Goal: Find specific page/section: Find specific page/section

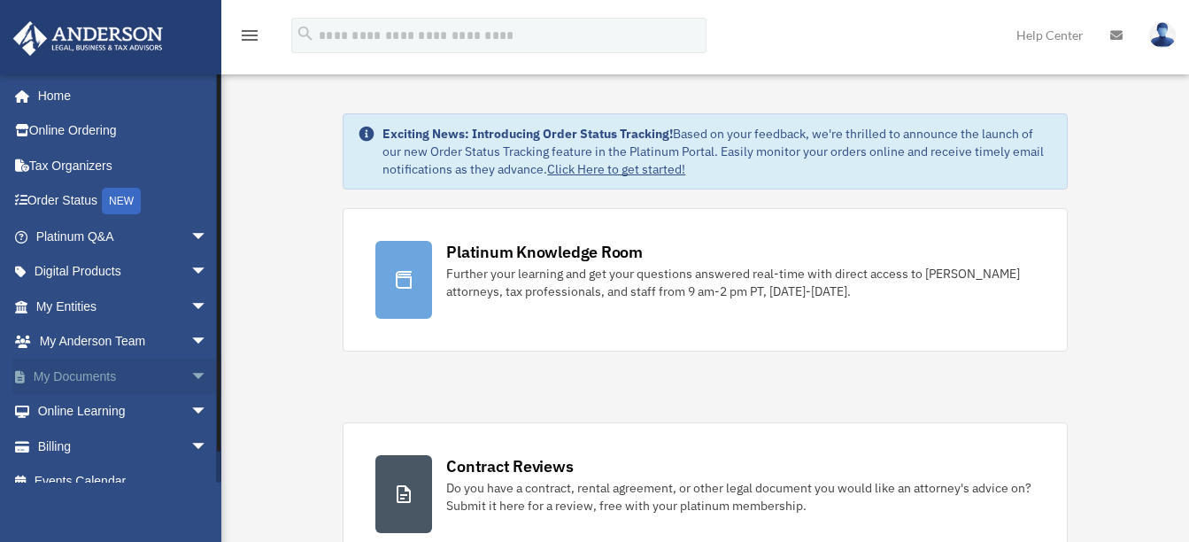
click at [190, 380] on span "arrow_drop_down" at bounding box center [207, 376] width 35 height 36
click at [114, 412] on link "Box" at bounding box center [130, 411] width 210 height 35
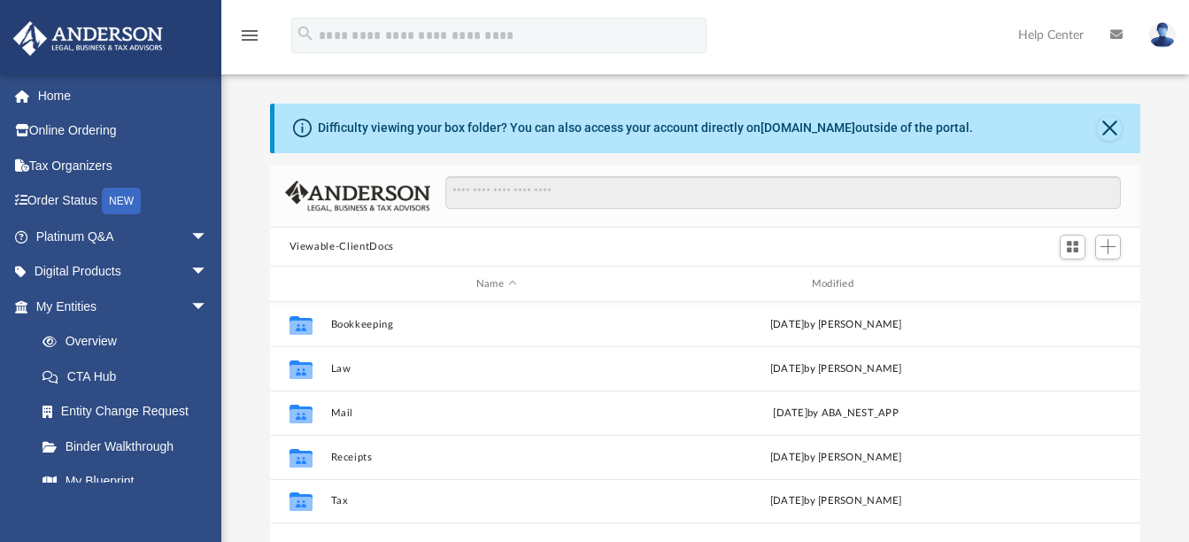
scroll to position [389, 857]
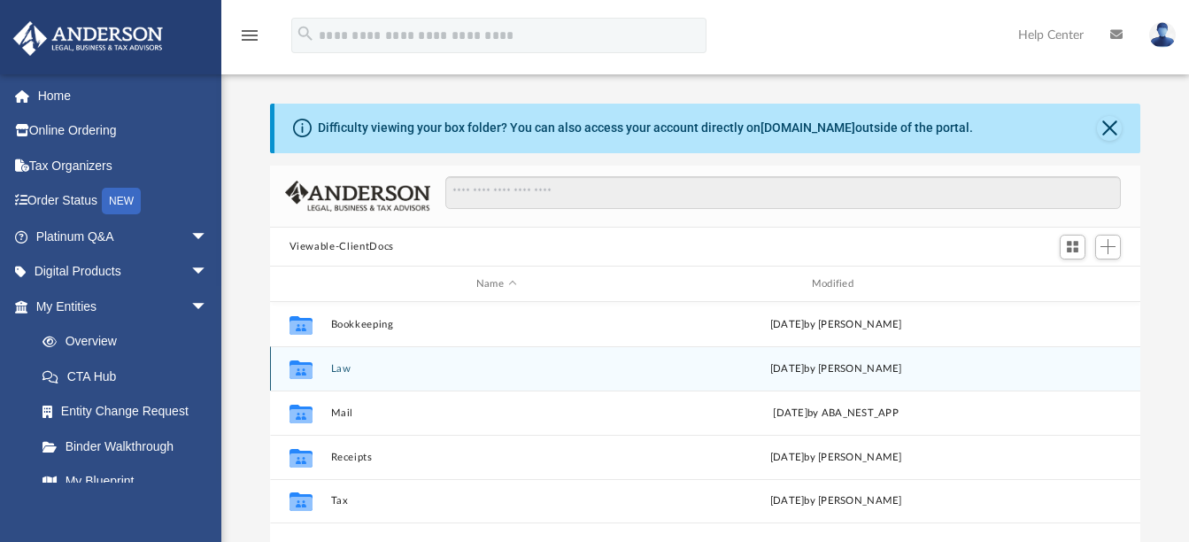
click at [358, 369] on button "Law" at bounding box center [496, 369] width 332 height 12
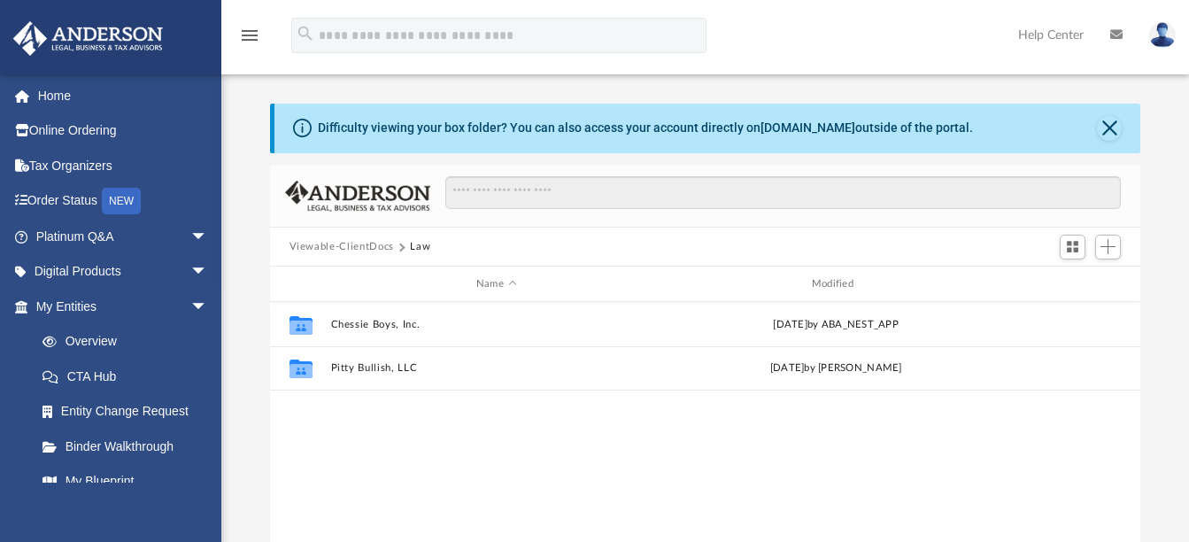
click at [334, 244] on button "Viewable-ClientDocs" at bounding box center [341, 247] width 104 height 16
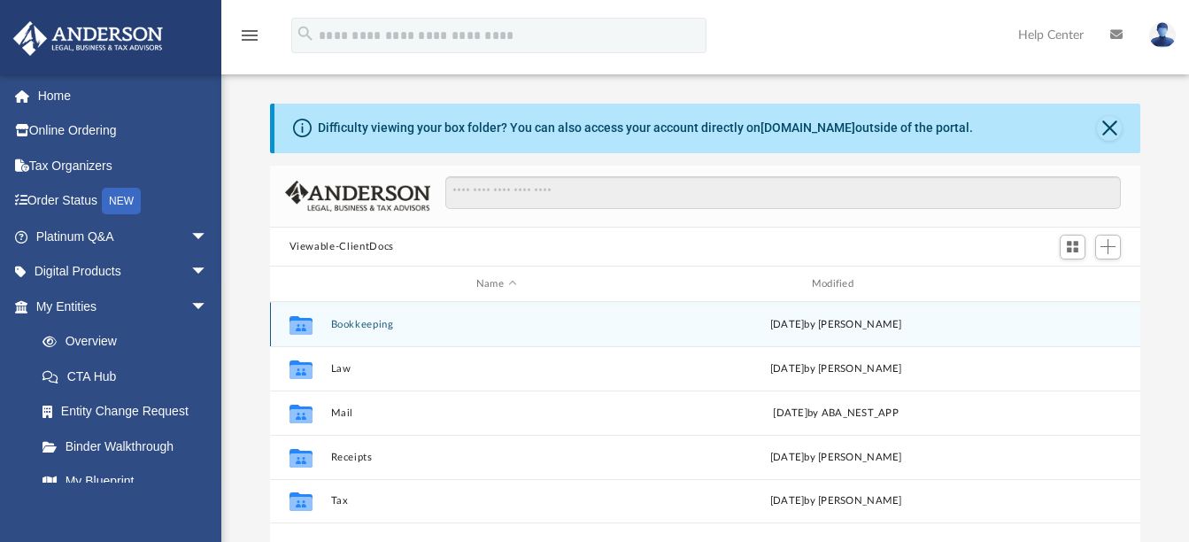
click at [366, 316] on div "Collaborated Folder Bookkeeping Wed Jul 16 2025 by Charles Rogler" at bounding box center [705, 324] width 871 height 44
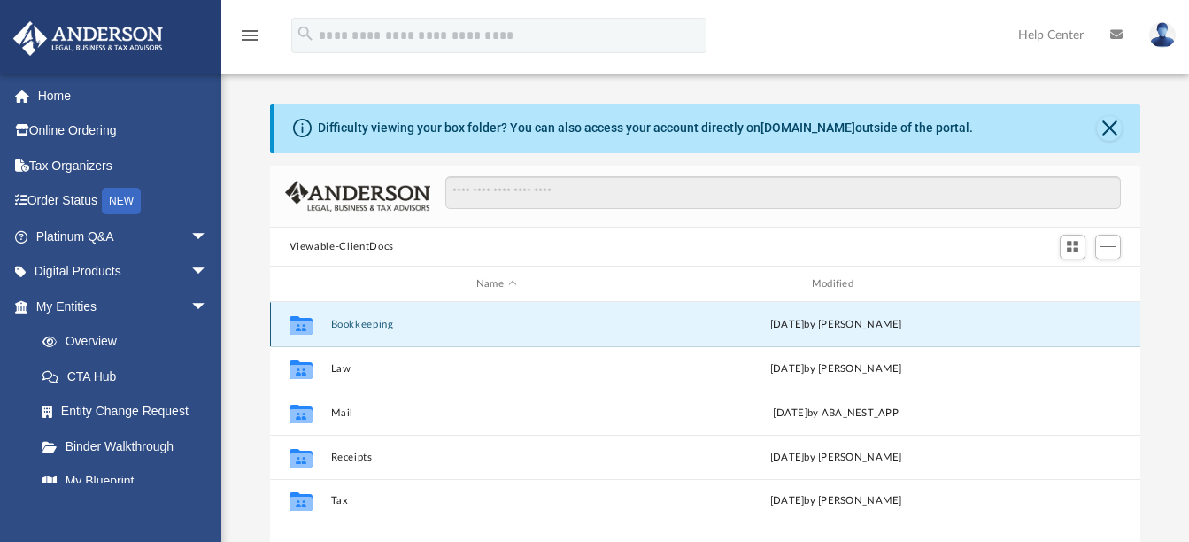
click at [366, 321] on button "Bookkeeping" at bounding box center [496, 325] width 332 height 12
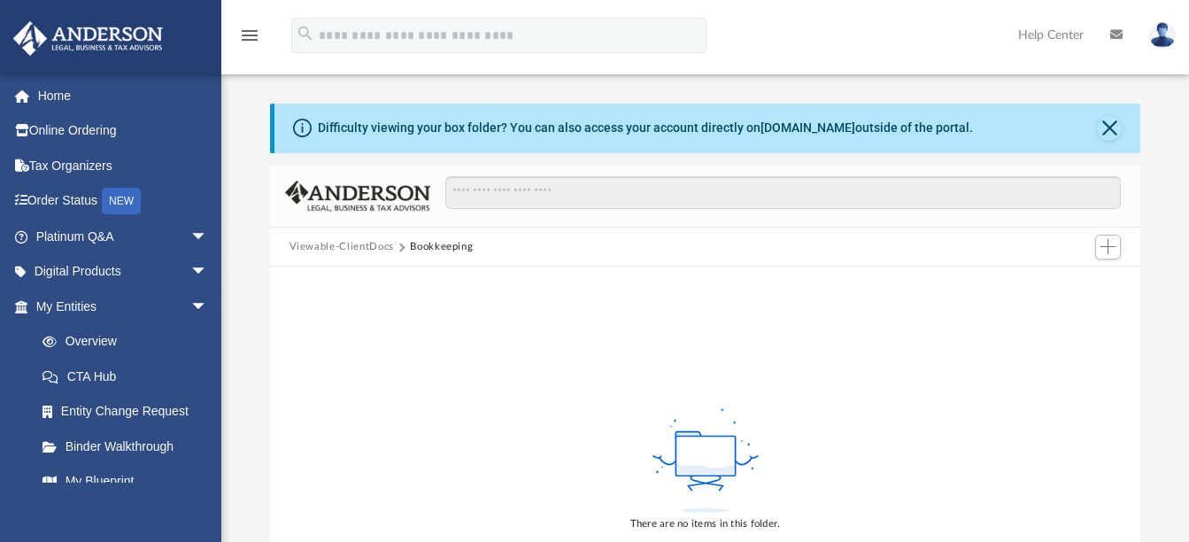
click at [331, 243] on button "Viewable-ClientDocs" at bounding box center [341, 247] width 104 height 16
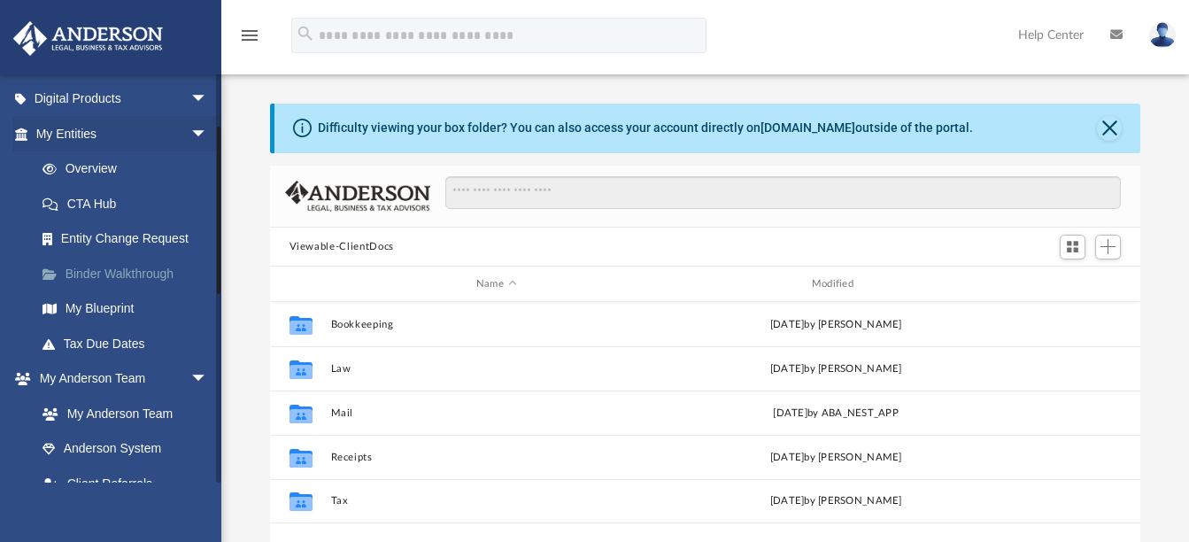
scroll to position [177, 0]
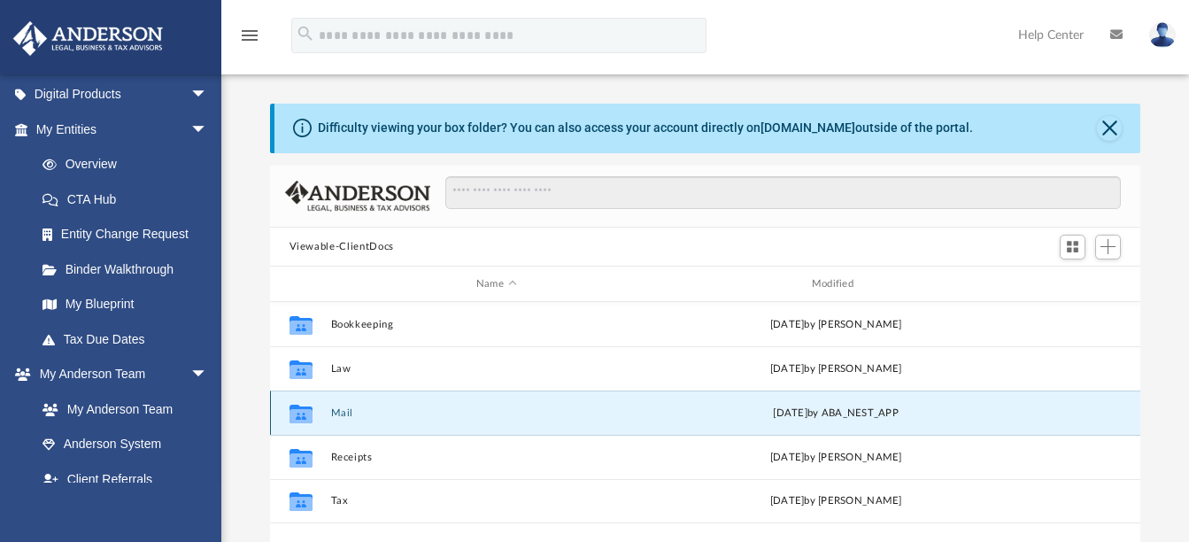
click at [353, 412] on button "Mail" at bounding box center [496, 413] width 332 height 12
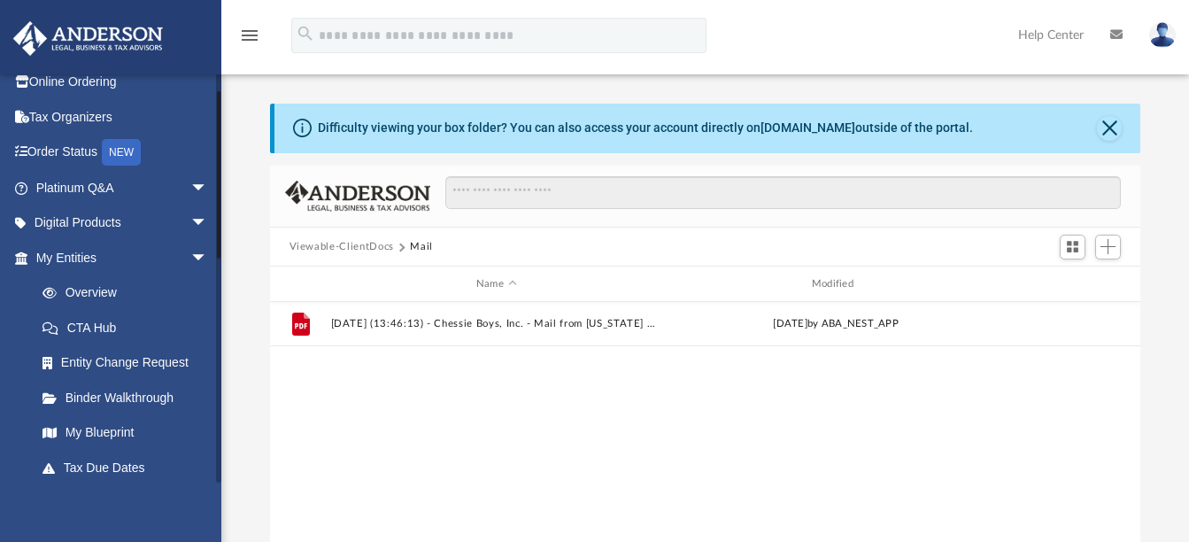
scroll to position [0, 0]
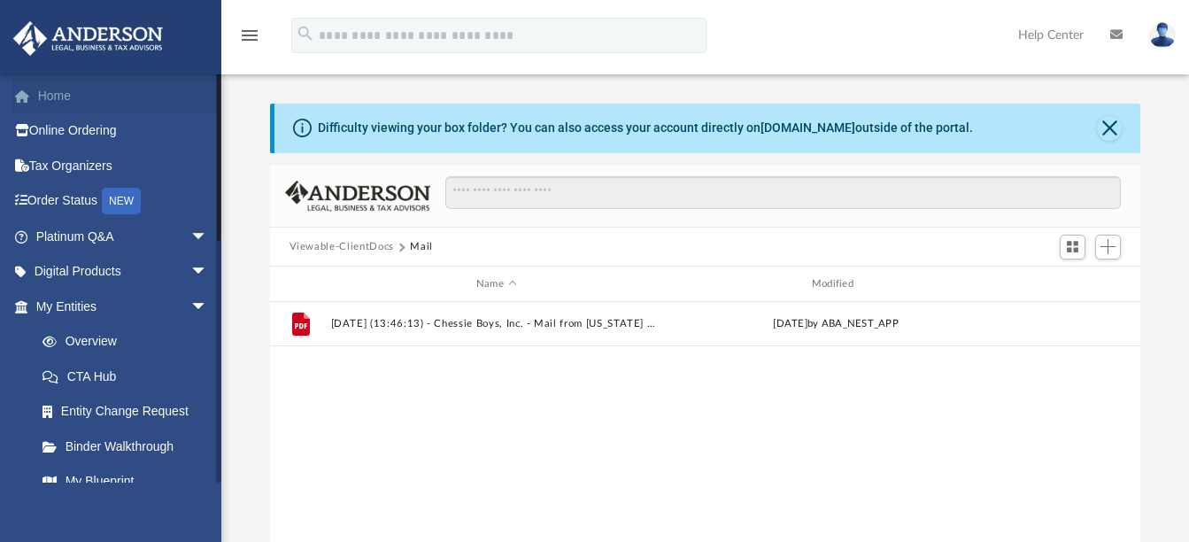
click at [65, 95] on link "Home" at bounding box center [123, 95] width 222 height 35
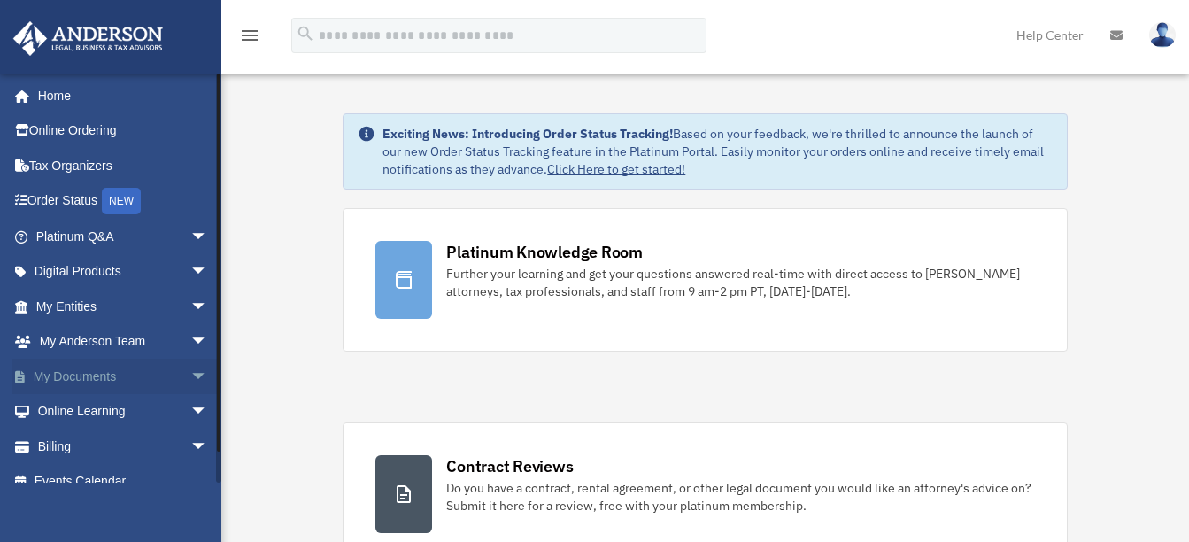
click at [190, 373] on span "arrow_drop_down" at bounding box center [207, 376] width 35 height 36
click at [80, 374] on link "My Documents arrow_drop_up" at bounding box center [123, 375] width 222 height 35
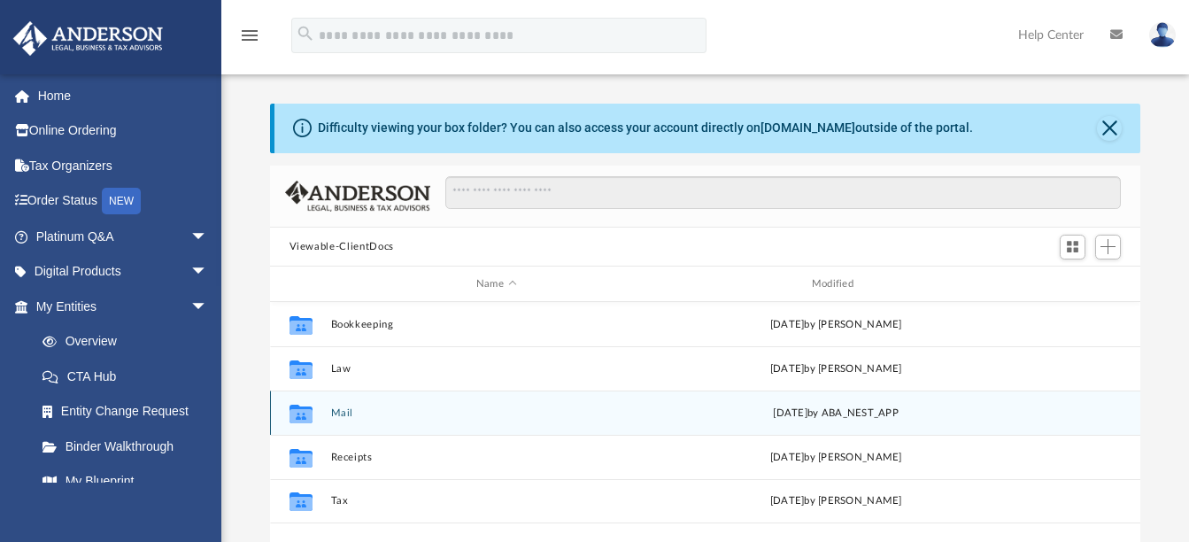
scroll to position [89, 0]
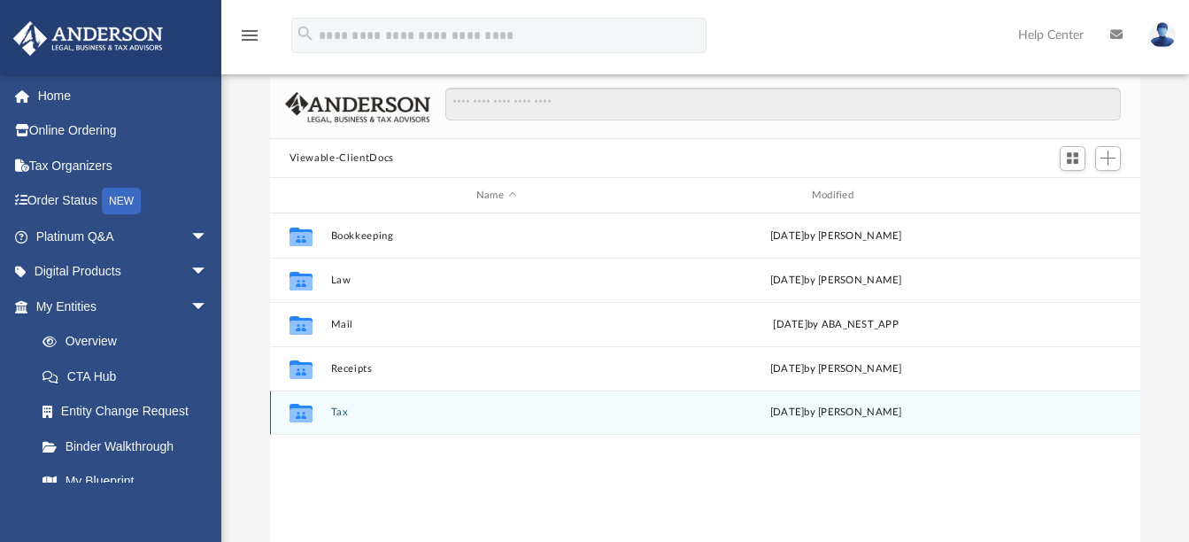
click at [333, 412] on button "Tax" at bounding box center [496, 413] width 332 height 12
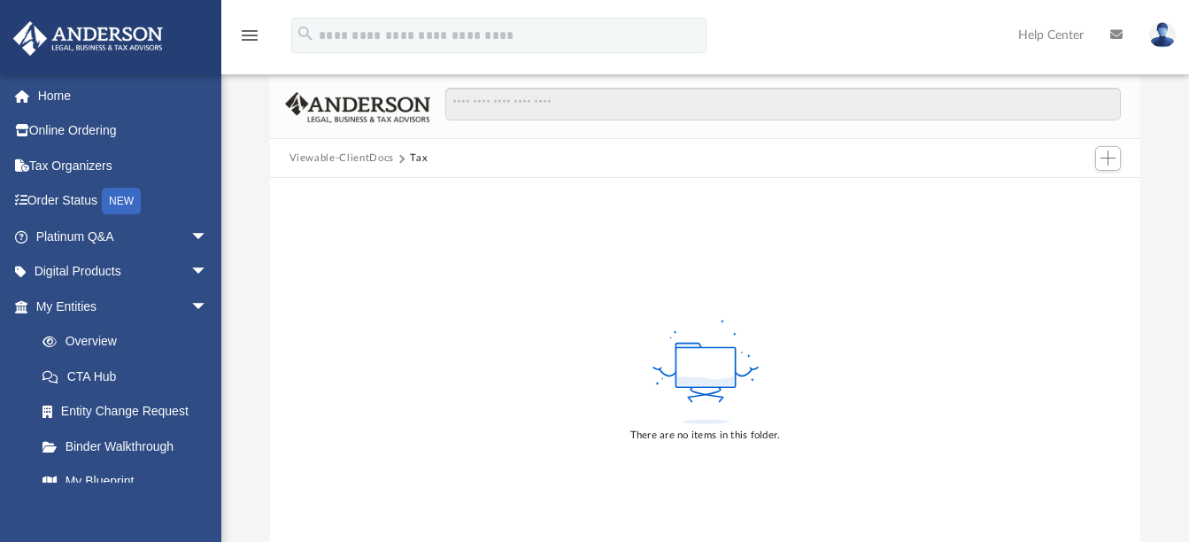
click at [324, 161] on button "Viewable-ClientDocs" at bounding box center [341, 158] width 104 height 16
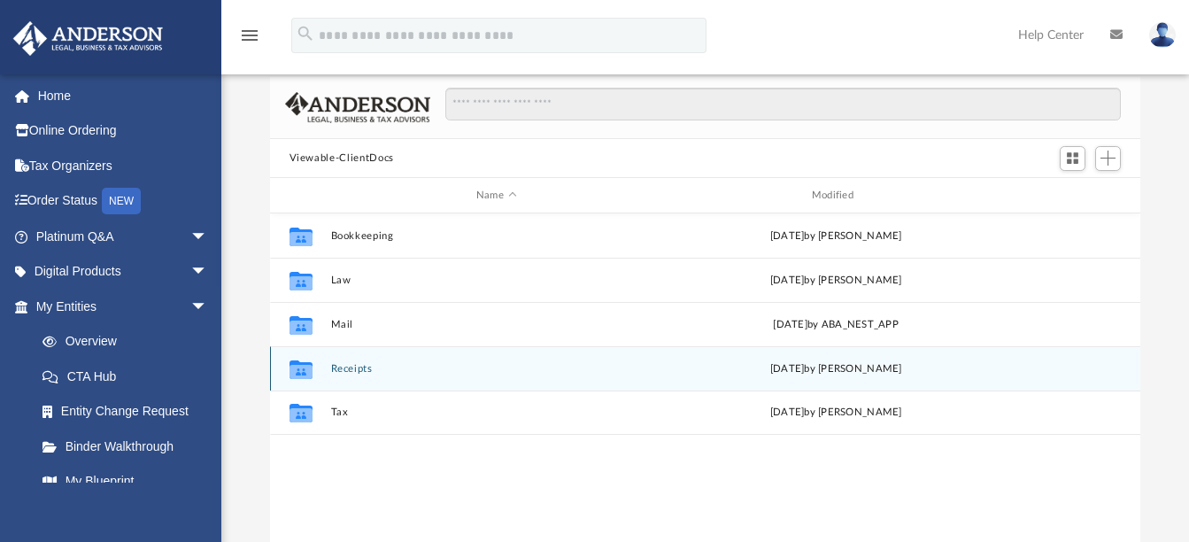
scroll to position [389, 857]
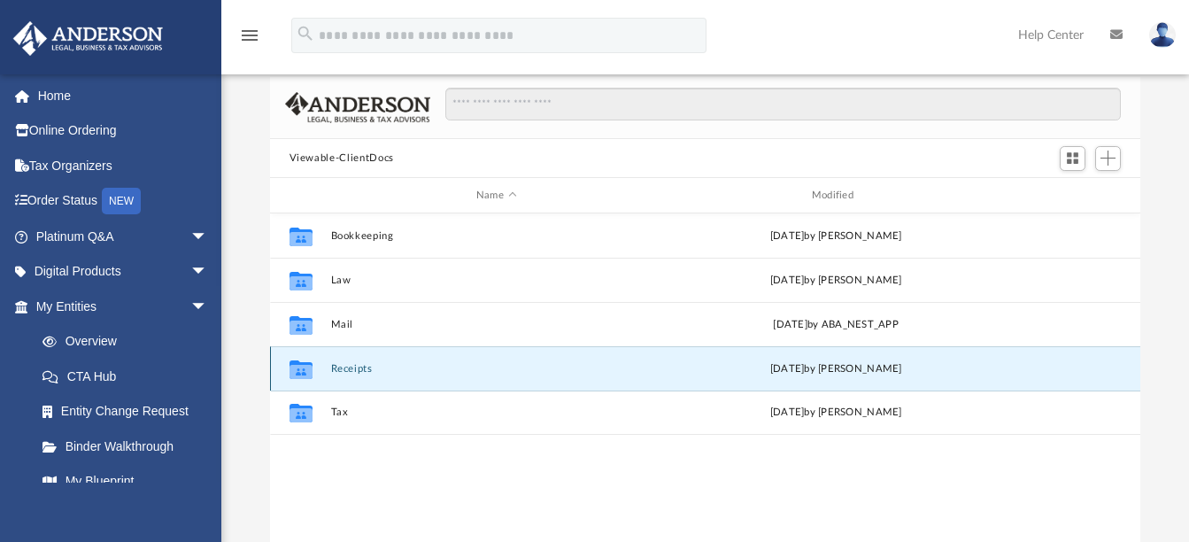
click at [366, 368] on button "Receipts" at bounding box center [496, 369] width 332 height 12
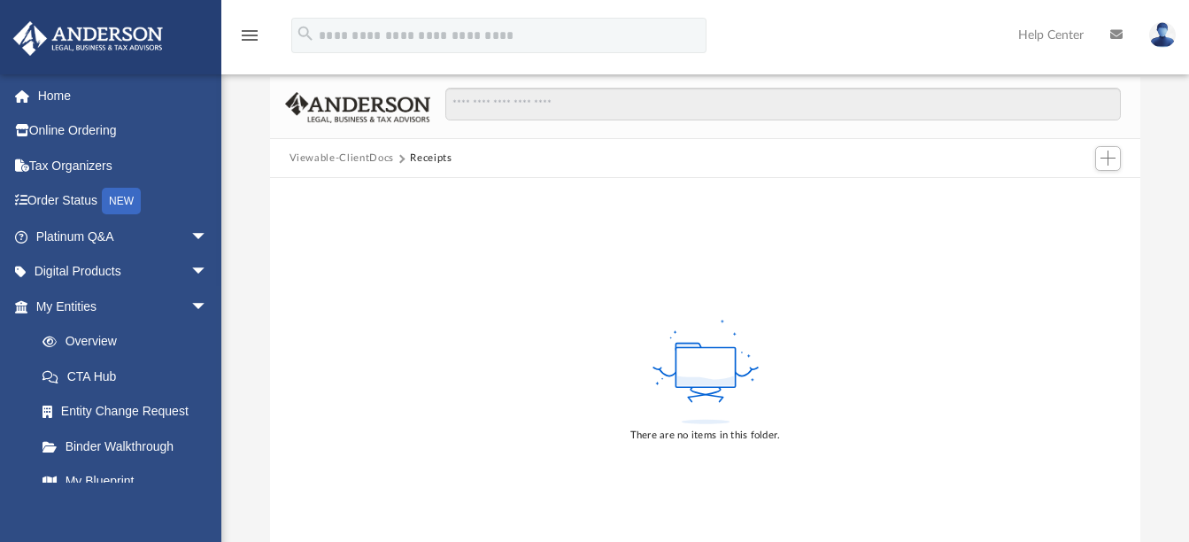
click at [338, 161] on button "Viewable-ClientDocs" at bounding box center [341, 158] width 104 height 16
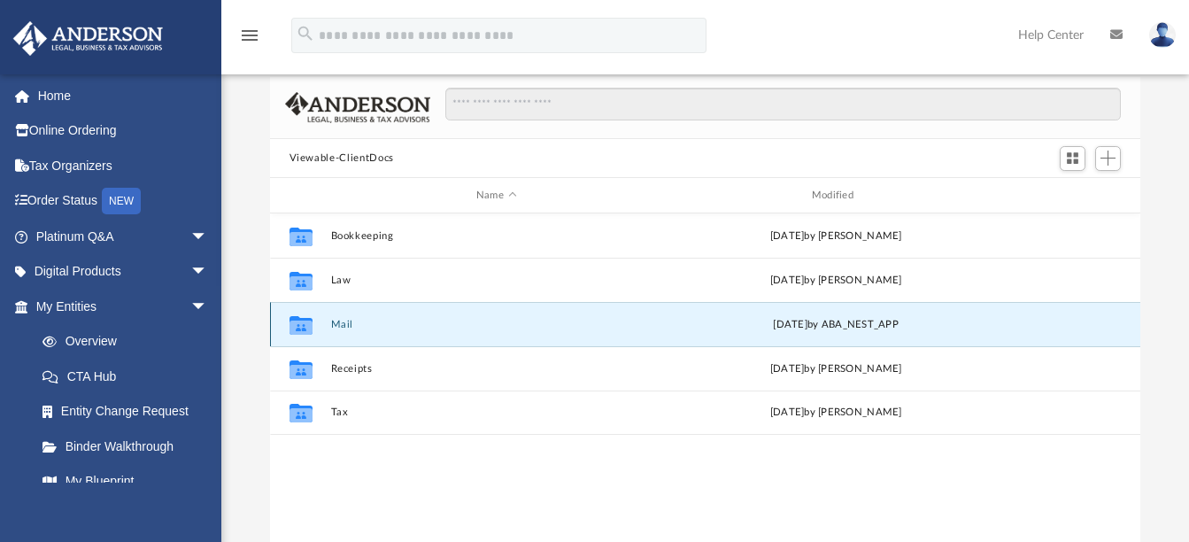
click at [350, 321] on button "Mail" at bounding box center [496, 325] width 332 height 12
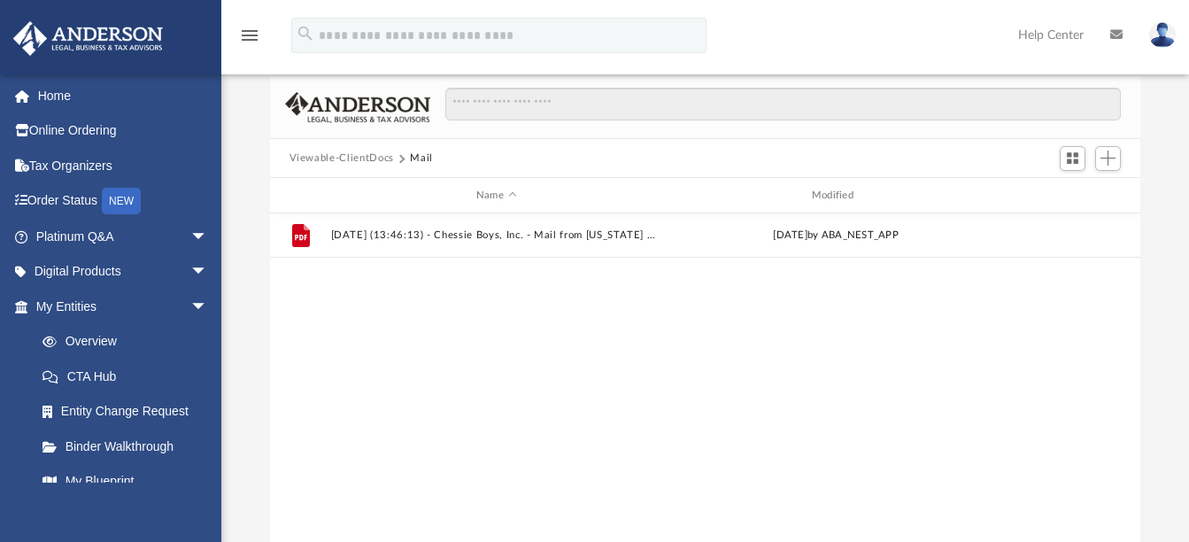
click at [350, 153] on button "Viewable-ClientDocs" at bounding box center [341, 158] width 104 height 16
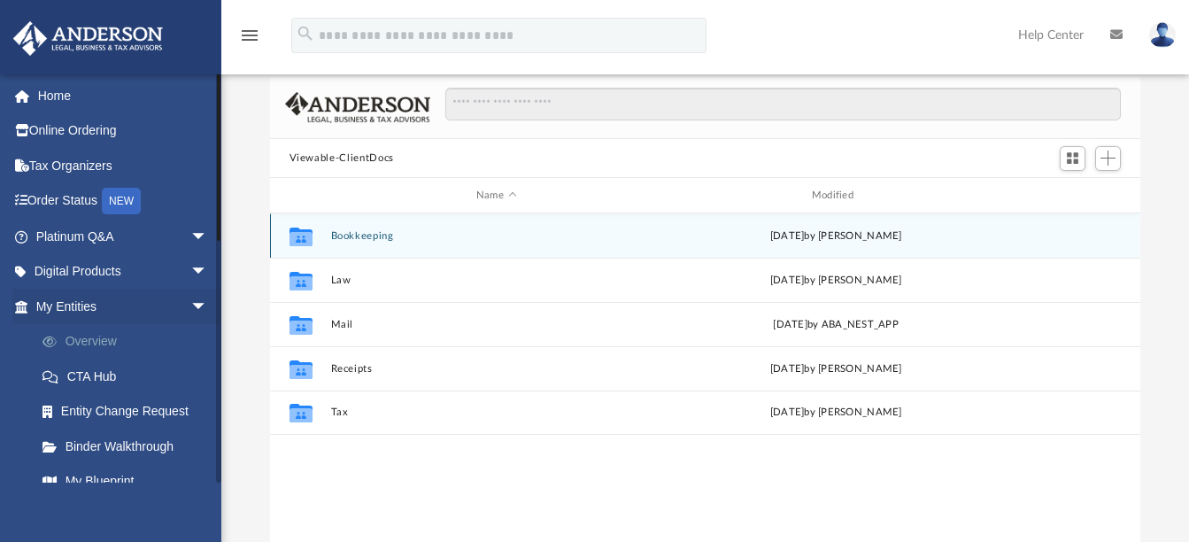
scroll to position [0, 0]
